Goal: Ask a question: Seek information or help from site administrators or community

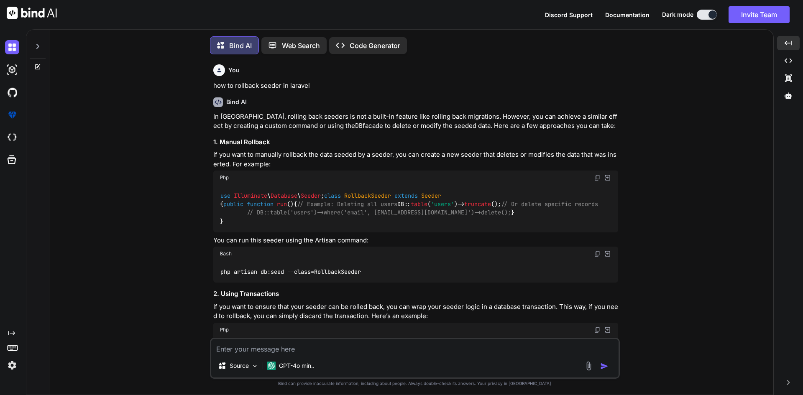
scroll to position [1219, 0]
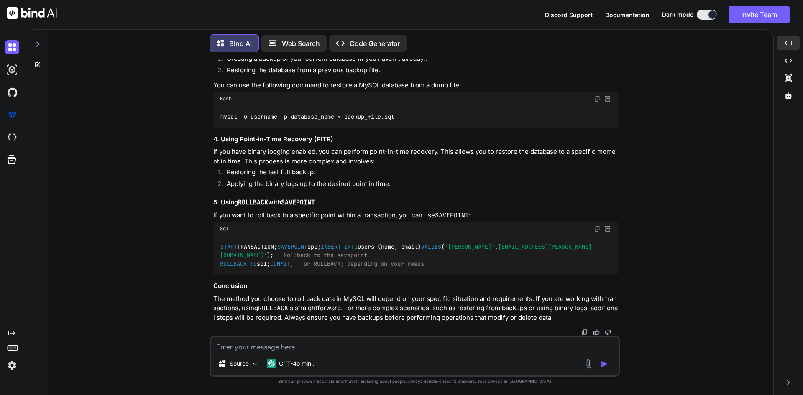
click at [387, 348] on textarea at bounding box center [414, 344] width 407 height 15
paste textarea "@canany(['create-eob', 'edit-eob']) <form action="{{ isset($eob) ? route('users…"
type textarea "@canany(['create-eob', 'edit-eob']) <form action="{{ isset($eob) ? route('users…"
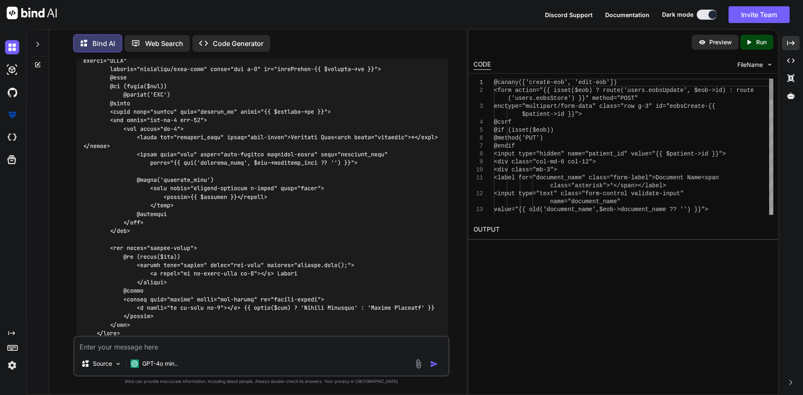
scroll to position [1640, 0]
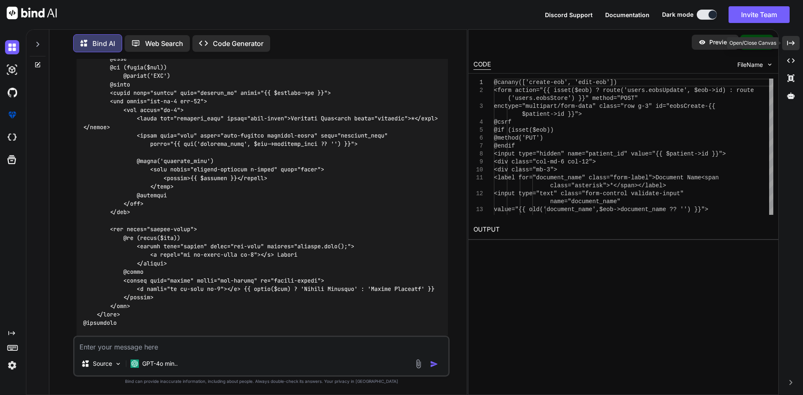
click at [787, 44] on icon at bounding box center [791, 43] width 8 height 5
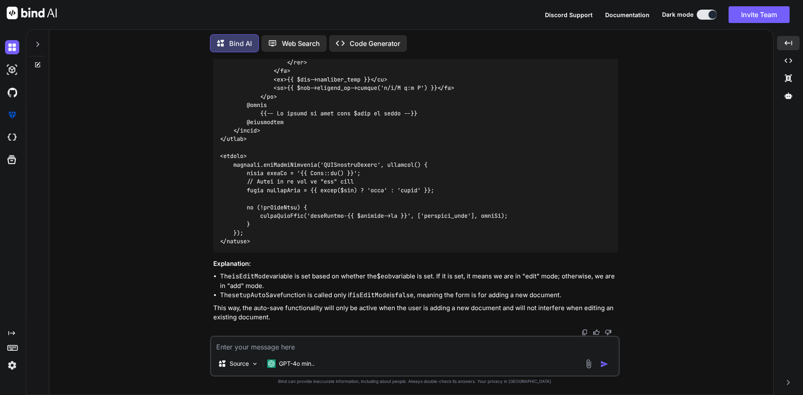
scroll to position [2468, 0]
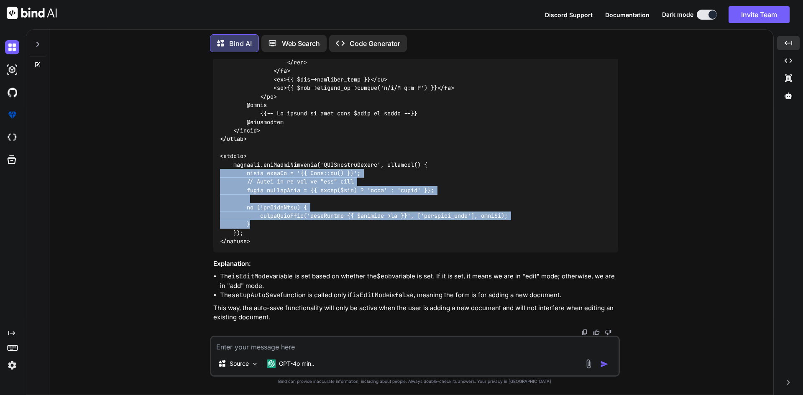
drag, startPoint x: 255, startPoint y: 225, endPoint x: 207, endPoint y: 175, distance: 68.9
click at [207, 175] on div "You how to rollback seeder in laravel Bind AI In [GEOGRAPHIC_DATA], rolling bac…" at bounding box center [414, 227] width 717 height 336
copy code "const userId = '{{ Auth::id() }}'; // Check if we are in "add" mode const isEdi…"
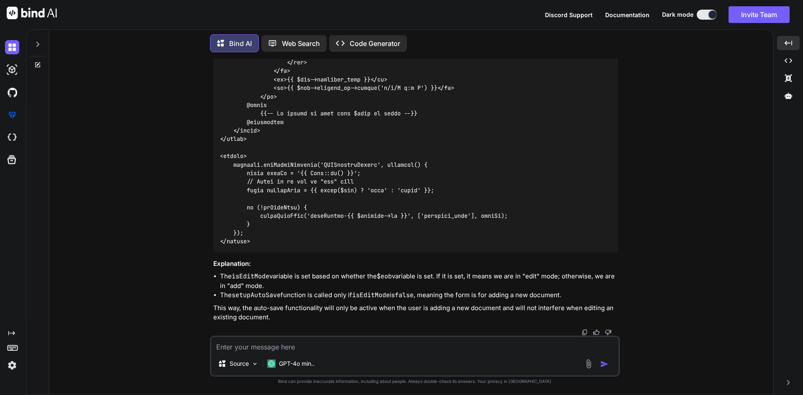
click at [337, 273] on li "The isEditMode variable is set based on whether the $eob variable is set. If it…" at bounding box center [419, 281] width 398 height 19
click at [241, 342] on textarea at bounding box center [414, 344] width 407 height 15
type textarea "it is giving only true"
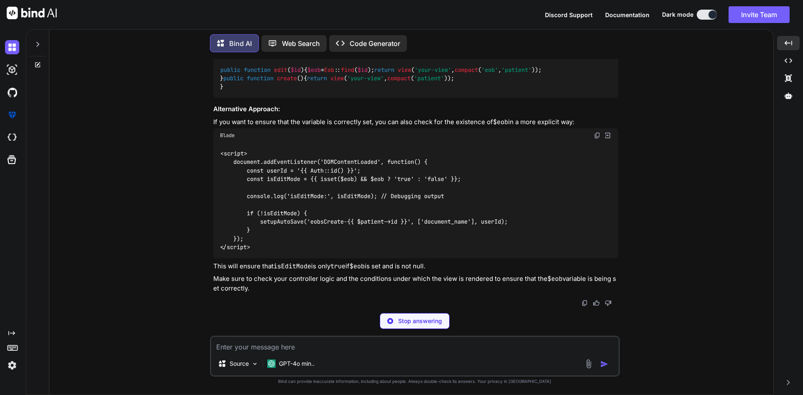
scroll to position [2879, 0]
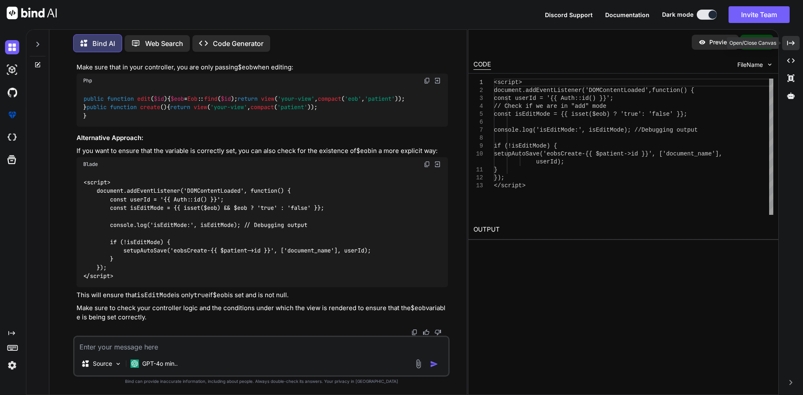
click at [790, 41] on icon "Created with Pixso." at bounding box center [791, 43] width 8 height 8
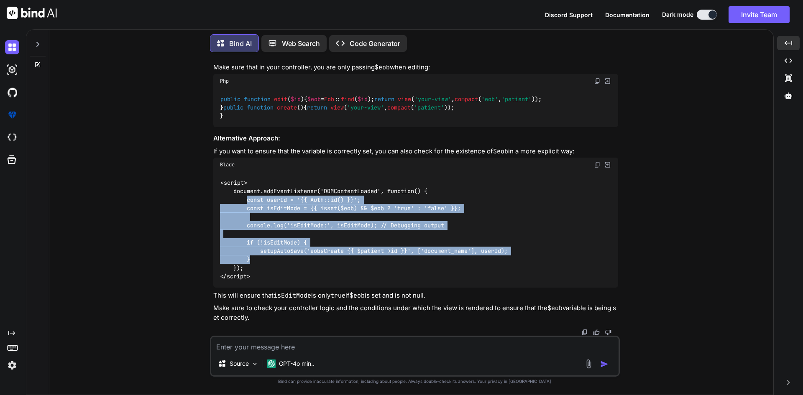
drag, startPoint x: 245, startPoint y: 199, endPoint x: 261, endPoint y: 258, distance: 60.5
click at [261, 258] on div "<script> document.addEventListener('DOMContentLoaded', function() { const userI…" at bounding box center [415, 230] width 405 height 116
copy code "const userId = '{{ Auth::id() }}'; const isEditMode = {{ isset($eob) && $eob ? …"
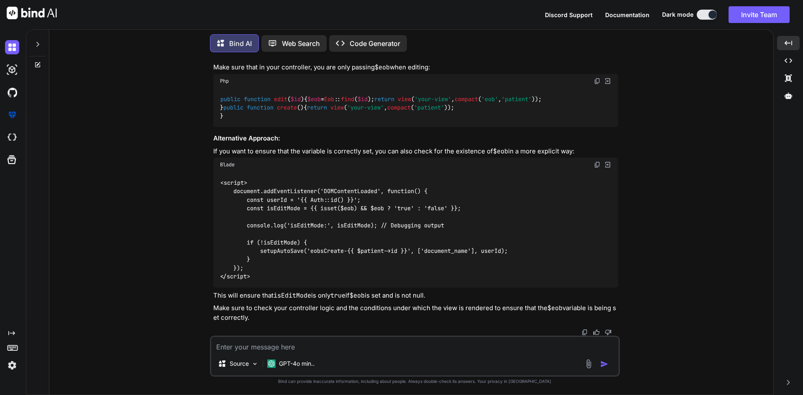
click at [325, 279] on div "<script> document.addEventListener('DOMContentLoaded', function() { const userI…" at bounding box center [415, 230] width 405 height 116
click at [257, 350] on textarea at bounding box center [414, 344] width 407 height 15
paste textarea "const userId = '{{ Auth::id() }}'; const isEditMode = {{ isset($eob) && $eob ? …"
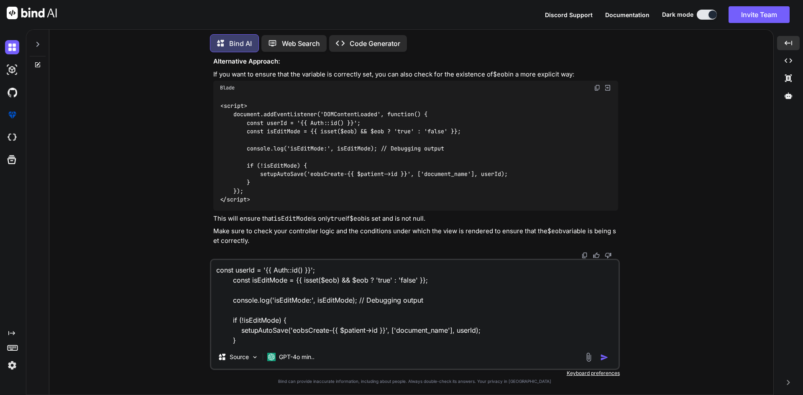
type textarea "const userId = '{{ Auth::id() }}'; const isEditMode = {{ isset($eob) && $eob ? …"
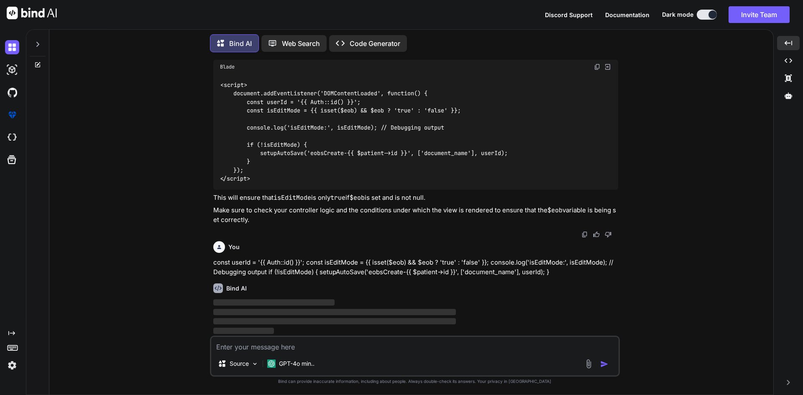
scroll to position [3206, 0]
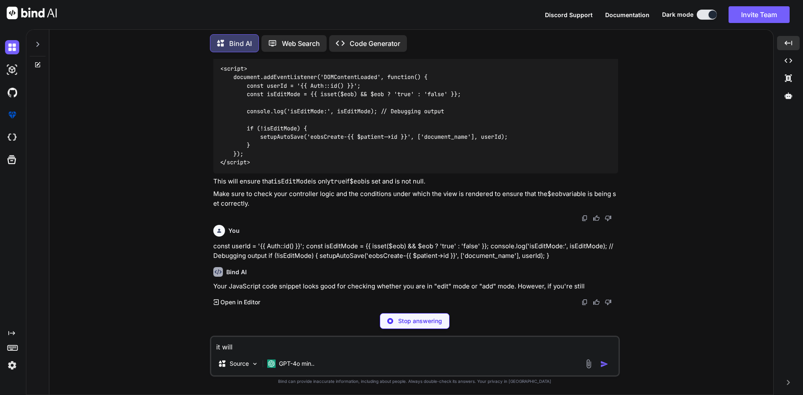
click at [409, 324] on p "Stop answering" at bounding box center [420, 321] width 44 height 8
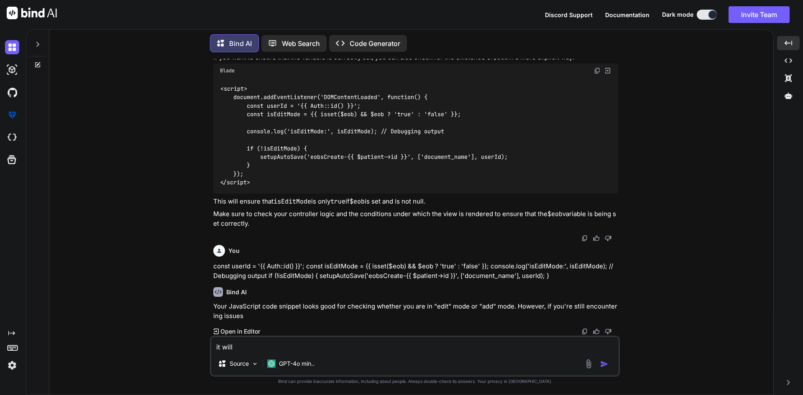
click at [322, 347] on textarea "it will" at bounding box center [414, 344] width 407 height 15
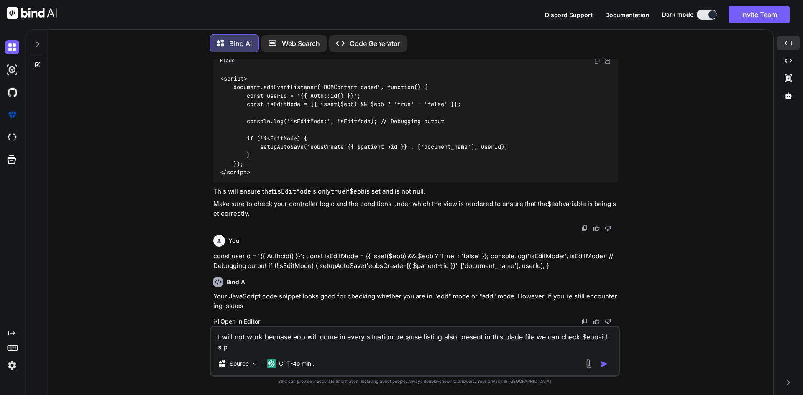
scroll to position [3213, 0]
type textarea "it will not work becuase eob will come in every situation because listing also …"
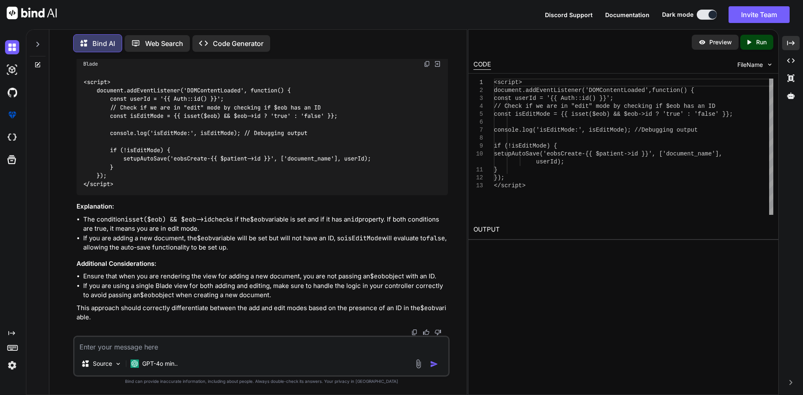
scroll to position [3372, 0]
click at [786, 44] on div "Created with Pixso." at bounding box center [791, 43] width 18 height 14
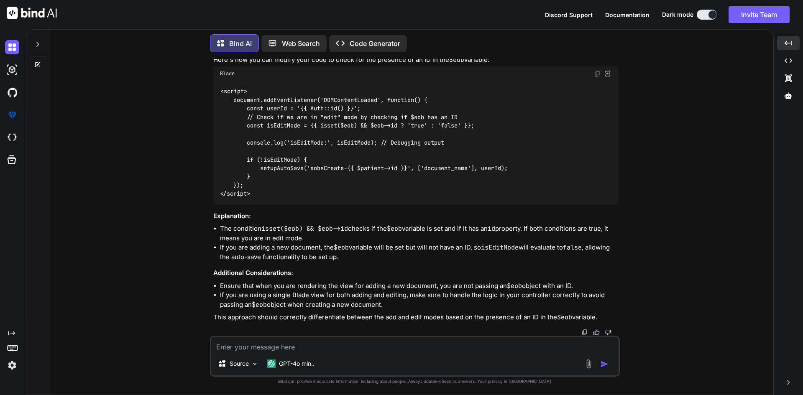
scroll to position [3524, 0]
click at [373, 168] on code "<script> document.addEventListener('DOMContentLoaded', function() { const userI…" at bounding box center [364, 142] width 288 height 111
drag, startPoint x: 373, startPoint y: 168, endPoint x: 399, endPoint y: 168, distance: 25.9
click at [399, 168] on code "<script> document.addEventListener('DOMContentLoaded', function() { const userI…" at bounding box center [364, 142] width 288 height 111
copy code "$eob->id"
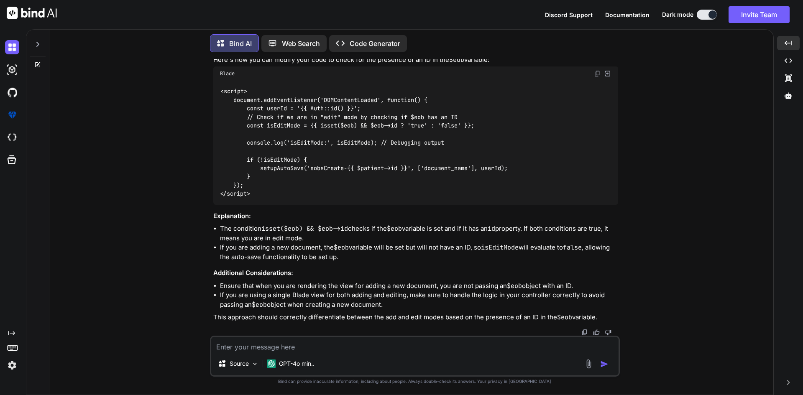
click at [419, 205] on div "<script> document.addEventListener('DOMContentLoaded', function() { const userI…" at bounding box center [415, 143] width 405 height 124
click at [229, 341] on textarea at bounding box center [414, 344] width 407 height 15
paste textarea "const forms = document.getElementById("eobsCreate-{{ $patient->id }}"); if (for…"
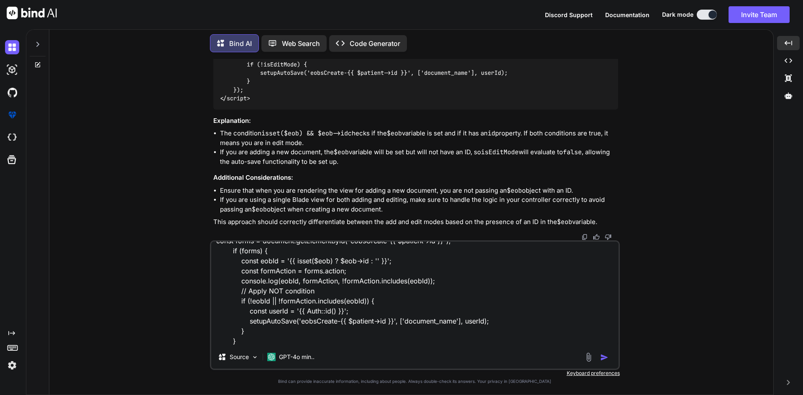
scroll to position [31, 0]
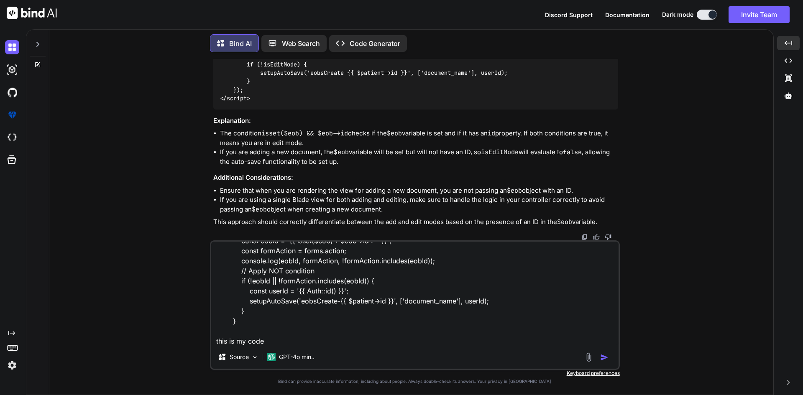
drag, startPoint x: 298, startPoint y: 262, endPoint x: 277, endPoint y: 259, distance: 20.8
click at [277, 259] on textarea "const forms = document.getElementById("eobsCreate-{{ $patient->id }}"); if (for…" at bounding box center [414, 294] width 407 height 104
drag, startPoint x: 313, startPoint y: 260, endPoint x: 403, endPoint y: 262, distance: 90.3
click at [403, 262] on textarea "const forms = document.getElementById("eobsCreate-{{ $patient->id }}"); if (for…" at bounding box center [414, 294] width 407 height 104
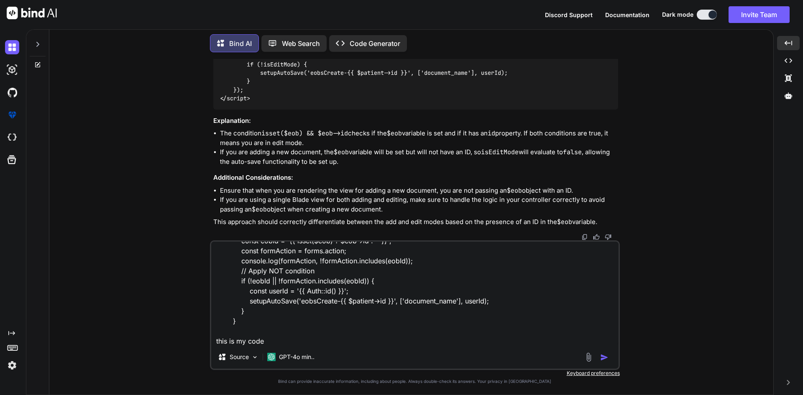
drag, startPoint x: 404, startPoint y: 262, endPoint x: 313, endPoint y: 264, distance: 90.8
click at [313, 264] on textarea "const forms = document.getElementById("eobsCreate-{{ $patient->id }}"); if (for…" at bounding box center [414, 294] width 407 height 104
click at [293, 333] on textarea "const forms = document.getElementById("eobsCreate-{{ $patient->id }}"); if (for…" at bounding box center [414, 294] width 407 height 104
click at [281, 342] on textarea "const forms = document.getElementById("eobsCreate-{{ $patient->id }}"); if (for…" at bounding box center [414, 294] width 407 height 104
drag, startPoint x: 238, startPoint y: 261, endPoint x: 330, endPoint y: 261, distance: 92.0
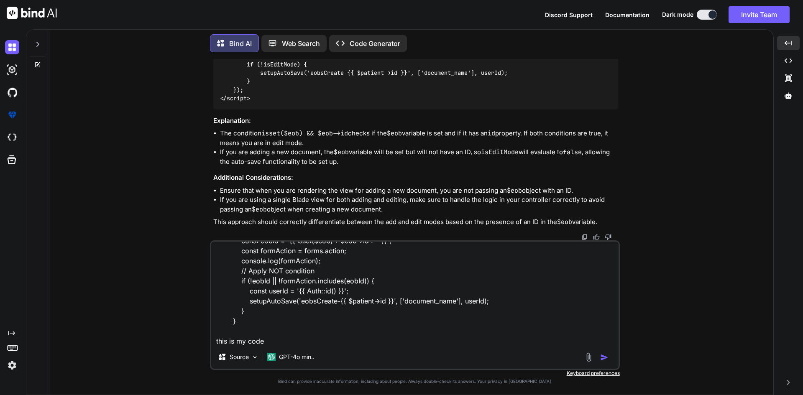
click at [330, 261] on textarea "const forms = document.getElementById("eobsCreate-{{ $patient->id }}"); if (for…" at bounding box center [414, 294] width 407 height 104
click at [284, 343] on textarea "const forms = document.getElementById("eobsCreate-{{ $patient->id }}"); if (for…" at bounding box center [414, 294] width 407 height 104
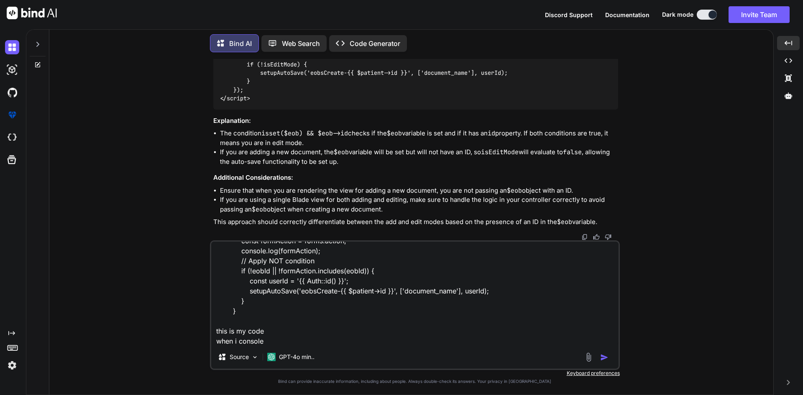
paste textarea "console.log(formAction);"
paste textarea "[URL][TECHNICAL_ID]"
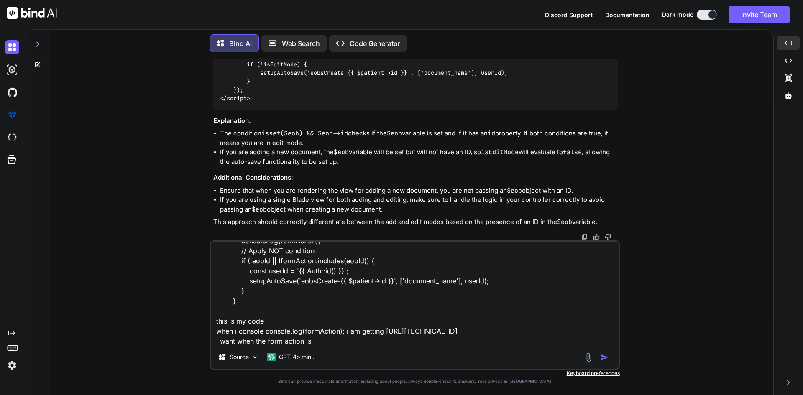
drag, startPoint x: 384, startPoint y: 330, endPoint x: 493, endPoint y: 331, distance: 108.3
click at [493, 331] on textarea "const forms = document.getElementById("eobsCreate-{{ $patient->id }}"); if (for…" at bounding box center [414, 294] width 407 height 104
click at [324, 339] on textarea "const forms = document.getElementById("eobsCreate-{{ $patient->id }}"); if (for…" at bounding box center [414, 294] width 407 height 104
paste textarea "[URL][TECHNICAL_ID]"
type textarea "const forms = document.getElementById("eobsCreate-{{ $patient->id }}"); if (for…"
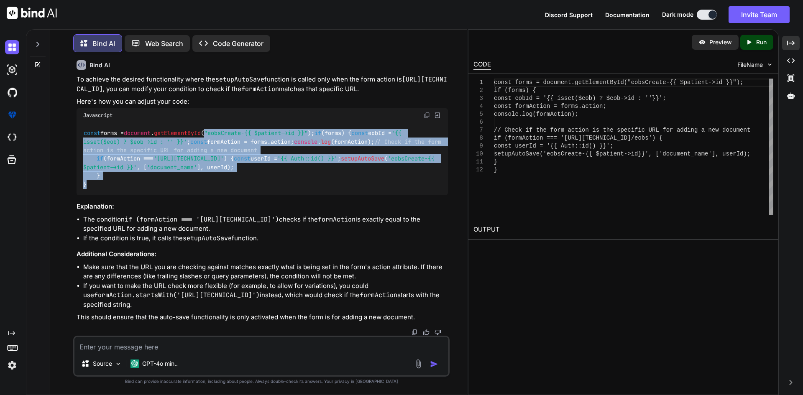
scroll to position [3934, 0]
drag, startPoint x: 227, startPoint y: 289, endPoint x: 213, endPoint y: 194, distance: 96.0
click at [213, 194] on div "const forms = document . getElementById ( "eobsCreate-{{ $patient->id }}" ); if…" at bounding box center [262, 159] width 371 height 73
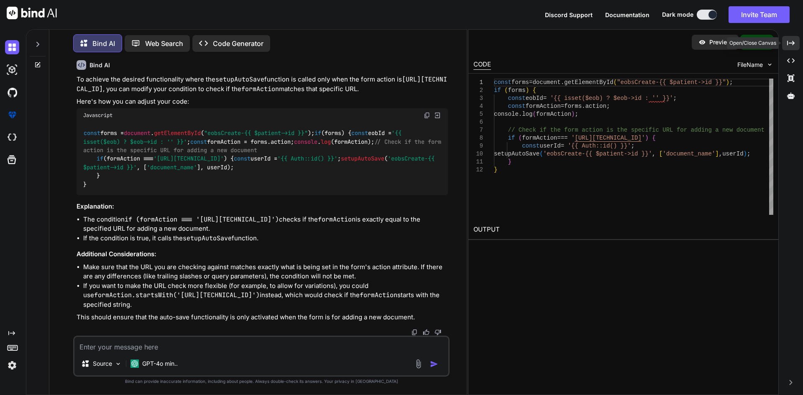
drag, startPoint x: 789, startPoint y: 41, endPoint x: 695, endPoint y: 89, distance: 105.5
click at [783, 44] on div "Created with Pixso." at bounding box center [791, 43] width 18 height 14
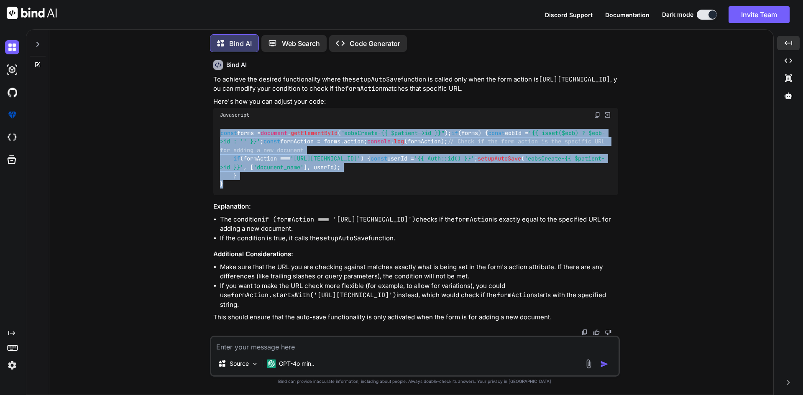
drag, startPoint x: 222, startPoint y: 289, endPoint x: 207, endPoint y: 195, distance: 95.3
click at [207, 195] on div "You how to rollback seeder in laravel Bind AI In [GEOGRAPHIC_DATA], rolling bac…" at bounding box center [414, 227] width 717 height 336
copy code "const forms = document . getElementById ( "eobsCreate-{{ $patient->id }}" ); if…"
click at [412, 195] on div "const forms = document . getElementById ( "eobsCreate-{{ $patient->id }}" ); if…" at bounding box center [415, 158] width 405 height 73
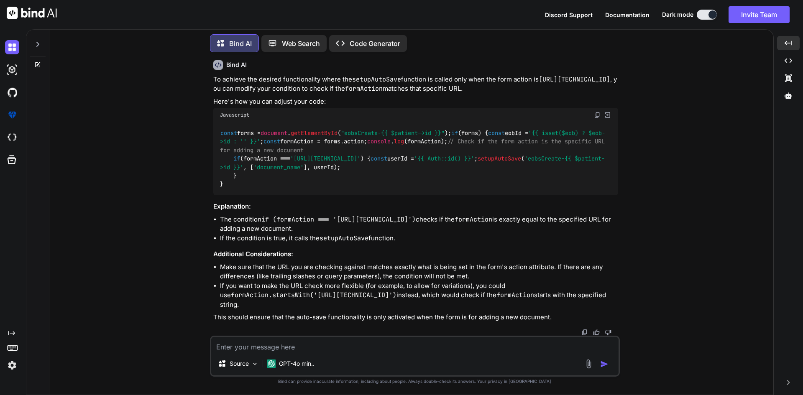
click at [257, 340] on textarea at bounding box center [414, 344] width 407 height 15
paste textarea "formAction === '[URL][TECHNICAL_ID]'"
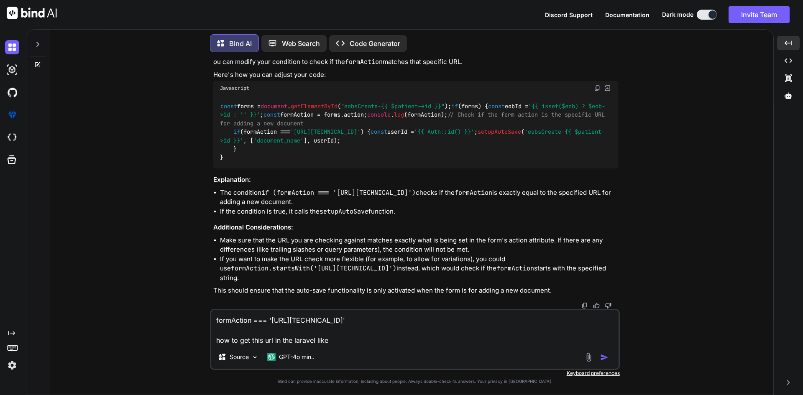
drag, startPoint x: 269, startPoint y: 317, endPoint x: 294, endPoint y: 317, distance: 25.1
click at [294, 317] on textarea "formAction === '[URL][TECHNICAL_ID]' how to get this url in the laravel like" at bounding box center [414, 327] width 407 height 35
drag, startPoint x: 311, startPoint y: 333, endPoint x: 320, endPoint y: 327, distance: 11.1
click at [313, 331] on textarea "formAction === '[URL][TECHNICAL_ID]' how to get this url in the laravel like" at bounding box center [414, 327] width 407 height 35
drag, startPoint x: 332, startPoint y: 319, endPoint x: 269, endPoint y: 319, distance: 63.1
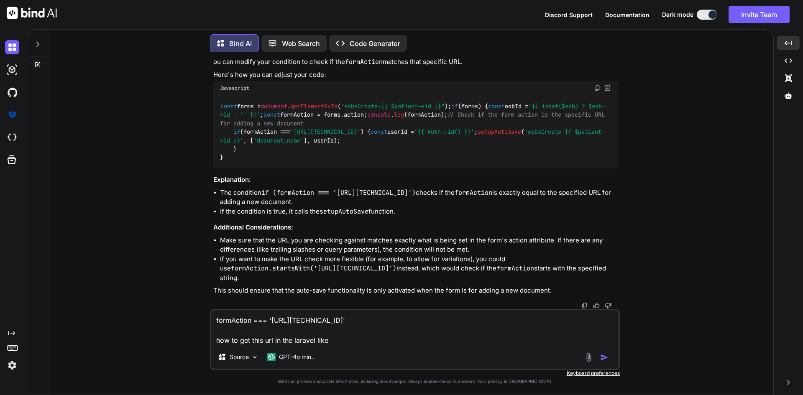
click at [269, 319] on textarea "formAction === '[URL][TECHNICAL_ID]' how to get this url in the laravel like" at bounding box center [414, 327] width 407 height 35
click at [345, 342] on textarea "formAction === '[URL][TECHNICAL_ID]' how to get this url in the laravel like" at bounding box center [414, 327] width 407 height 35
paste textarea "[URL][TECHNICAL_ID]"
drag, startPoint x: 332, startPoint y: 319, endPoint x: 366, endPoint y: 317, distance: 34.3
click at [366, 317] on textarea "formAction === '[URL][TECHNICAL_ID]' how to get this url in the laravel like [U…" at bounding box center [414, 327] width 407 height 35
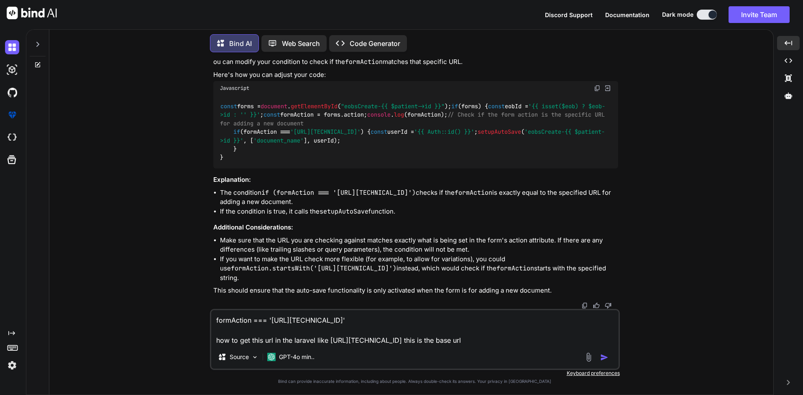
click at [464, 339] on textarea "formAction === '[URL][TECHNICAL_ID]' how to get this url in the laravel like [U…" at bounding box center [414, 327] width 407 height 35
paste textarea "/user/eobs"
type textarea "formAction === '[URL][TECHNICAL_ID]' how to get this url in the laravel like [U…"
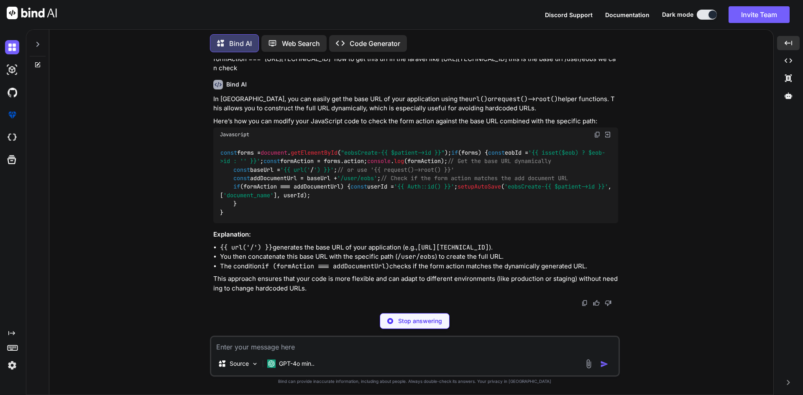
scroll to position [4368, 0]
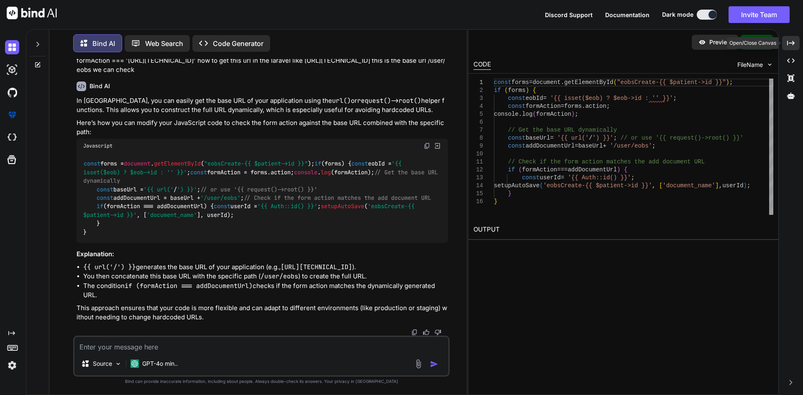
click at [797, 45] on div "Created with Pixso." at bounding box center [791, 43] width 18 height 14
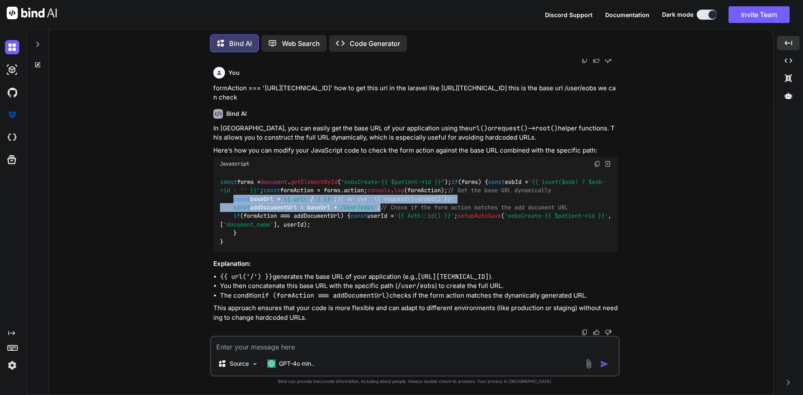
drag, startPoint x: 234, startPoint y: 184, endPoint x: 393, endPoint y: 192, distance: 159.9
click at [393, 192] on div "const forms = document . getElementById ( "eobsCreate-{{ $patient->id }}" ); if…" at bounding box center [415, 212] width 405 height 82
copy code "const baseUrl = '{{ url(' / ') }}' ; // or use '{{ request()->root() }}' const …"
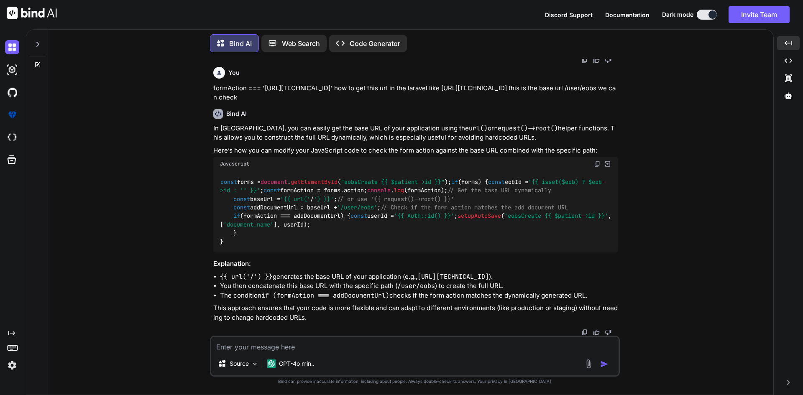
click at [449, 200] on div "const forms = document . getElementById ( "eobsCreate-{{ $patient->id }}" ); if…" at bounding box center [415, 212] width 405 height 82
